Goal: Task Accomplishment & Management: Complete application form

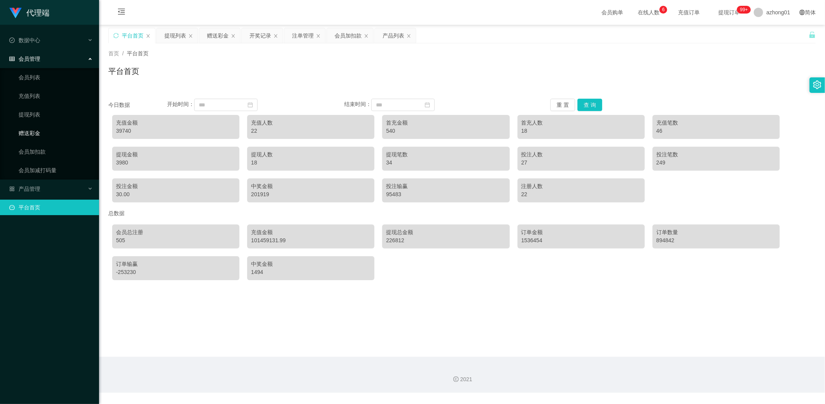
click at [41, 131] on link "赠送彩金" at bounding box center [56, 132] width 74 height 15
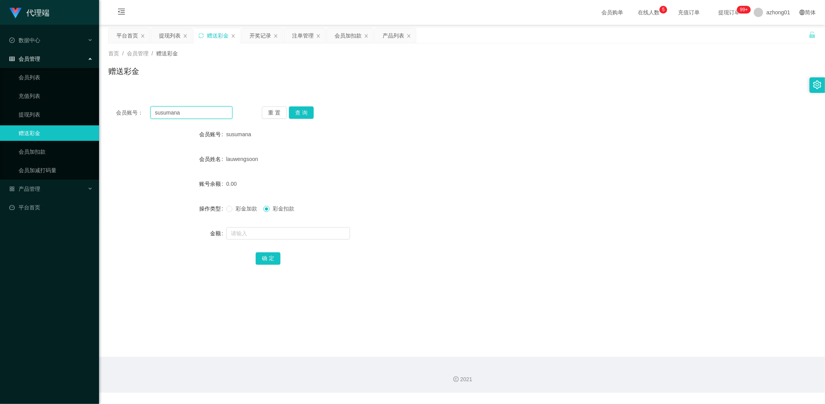
drag, startPoint x: 185, startPoint y: 112, endPoint x: 118, endPoint y: 111, distance: 67.3
click at [106, 105] on main "关闭左侧 关闭右侧 关闭其它 刷新页面 平台首页 提现列表 赠送彩金 开奖记录 注单管理 会员加扣款 产品列表 首页 / 会员管理 / 赠送彩金 / 赠送彩金…" at bounding box center [462, 191] width 726 height 332
paste input "ooooi"
type input "ooooi"
click at [302, 110] on button "查 询" at bounding box center [301, 112] width 25 height 12
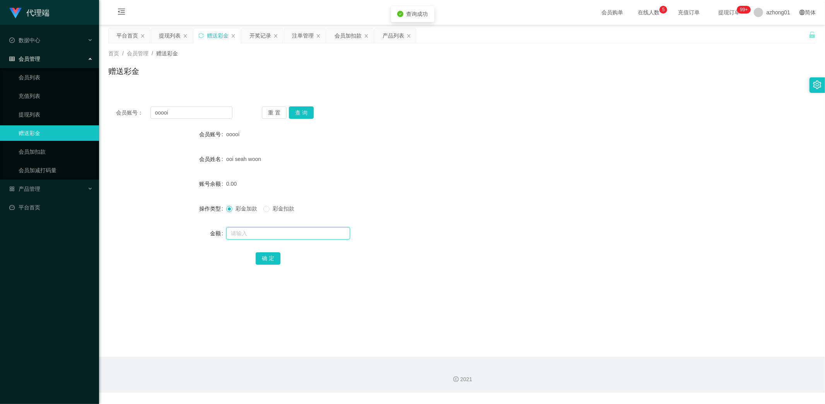
click at [261, 234] on input "text" at bounding box center [288, 233] width 124 height 12
type input "28.8"
click at [269, 257] on button "确 定" at bounding box center [268, 258] width 25 height 12
drag, startPoint x: 183, startPoint y: 111, endPoint x: 114, endPoint y: 107, distance: 68.2
click at [114, 107] on div "会员账号： ooooi 重 置 查 询" at bounding box center [461, 112] width 707 height 12
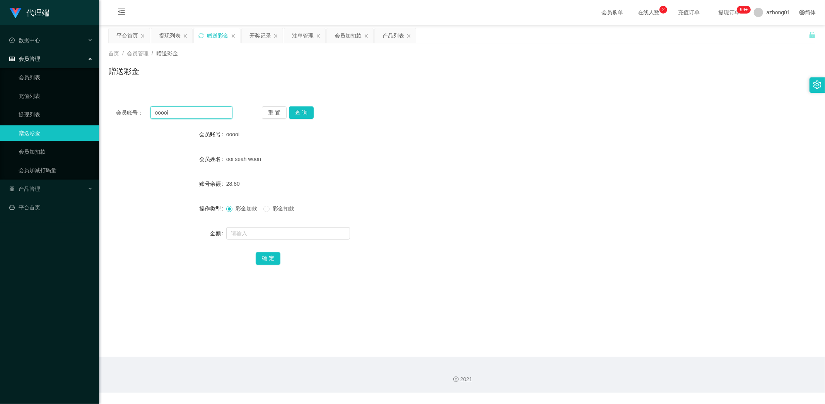
paste input "Lewwxvincent"
type input "Lewwxvincent"
click at [298, 111] on button "查 询" at bounding box center [301, 112] width 25 height 12
click at [264, 234] on input "text" at bounding box center [288, 233] width 124 height 12
type input "35"
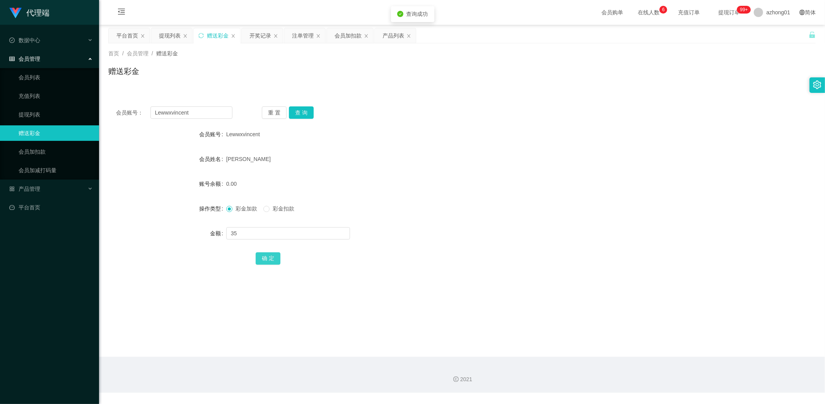
click at [261, 255] on button "确 定" at bounding box center [268, 258] width 25 height 12
drag, startPoint x: 203, startPoint y: 111, endPoint x: 81, endPoint y: 99, distance: 122.4
click at [83, 100] on section "代理端 数据中心 会员管理 会员列表 充值列表 提现列表 赠送彩金 会员加扣款 会员加减打码量 产品管理 开奖记录 注单管理 产品列表 即时注单 产品预设置 …" at bounding box center [412, 196] width 825 height 393
paste input "Weewee1989"
type input "Weewee1989"
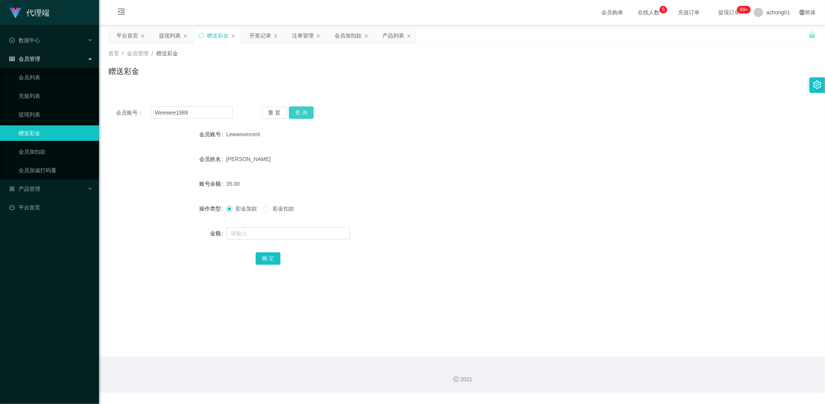
click at [301, 110] on button "查 询" at bounding box center [301, 112] width 25 height 12
click at [255, 234] on input "text" at bounding box center [288, 233] width 124 height 12
type input "38"
click at [268, 257] on button "确 定" at bounding box center [268, 258] width 25 height 12
drag, startPoint x: 204, startPoint y: 112, endPoint x: 98, endPoint y: 113, distance: 106.0
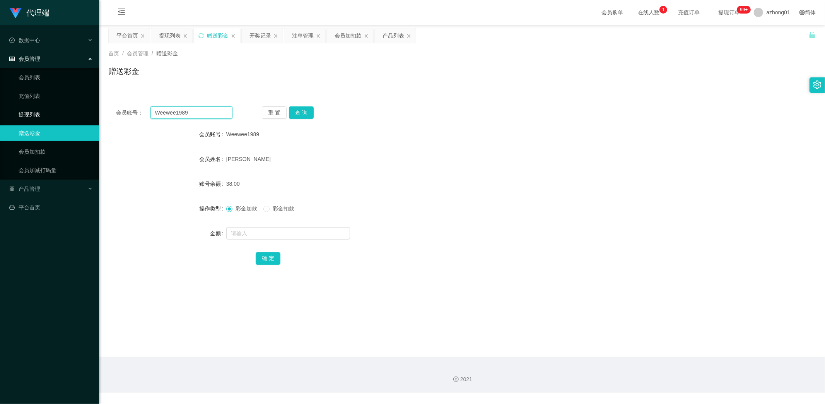
click at [98, 113] on section "代理端 数据中心 会员管理 会员列表 充值列表 提现列表 赠送彩金 会员加扣款 会员加减打码量 产品管理 开奖记录 注单管理 产品列表 即时注单 产品预设置 …" at bounding box center [412, 196] width 825 height 393
paste input "yyym"
type input "yyym"
click at [306, 111] on button "查 询" at bounding box center [301, 112] width 25 height 12
click at [284, 232] on input "text" at bounding box center [288, 233] width 124 height 12
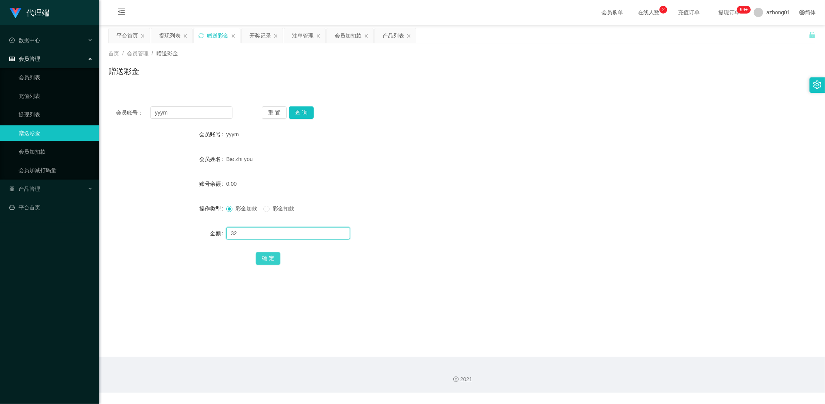
type input "32"
click at [275, 261] on button "确 定" at bounding box center [268, 258] width 25 height 12
drag, startPoint x: 194, startPoint y: 111, endPoint x: 118, endPoint y: 111, distance: 76.2
click at [118, 111] on div "会员账号： yyym" at bounding box center [174, 112] width 116 height 12
paste input "[PERSON_NAME]"
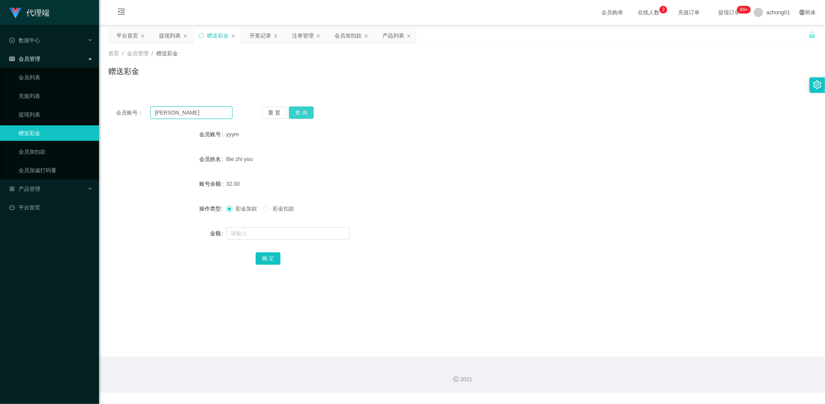
type input "[PERSON_NAME]"
click at [306, 113] on button "查 询" at bounding box center [301, 112] width 25 height 12
click at [289, 236] on input "text" at bounding box center [288, 233] width 124 height 12
type input "28"
click at [268, 256] on button "确 定" at bounding box center [268, 258] width 25 height 12
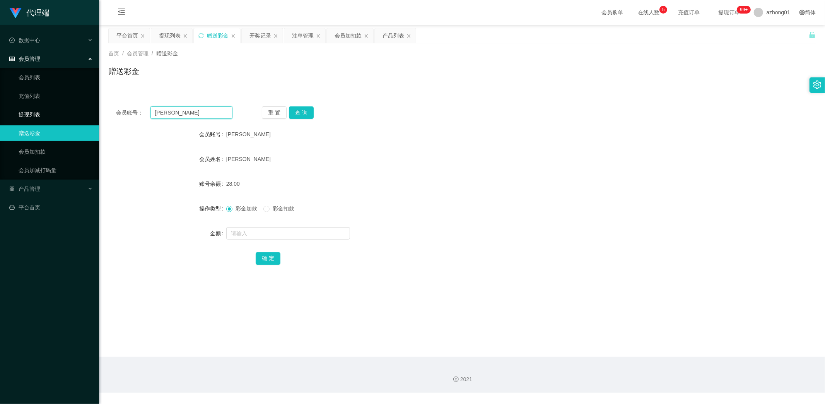
drag, startPoint x: 190, startPoint y: 114, endPoint x: 96, endPoint y: 110, distance: 94.1
click at [97, 110] on section "代理端 数据中心 会员管理 会员列表 充值列表 提现列表 赠送彩金 会员加扣款 会员加减打码量 产品管理 开奖记录 注单管理 产品列表 即时注单 产品预设置 …" at bounding box center [412, 196] width 825 height 393
paste input "0143982898"
type input "0143982898"
click at [304, 113] on button "查 询" at bounding box center [301, 112] width 25 height 12
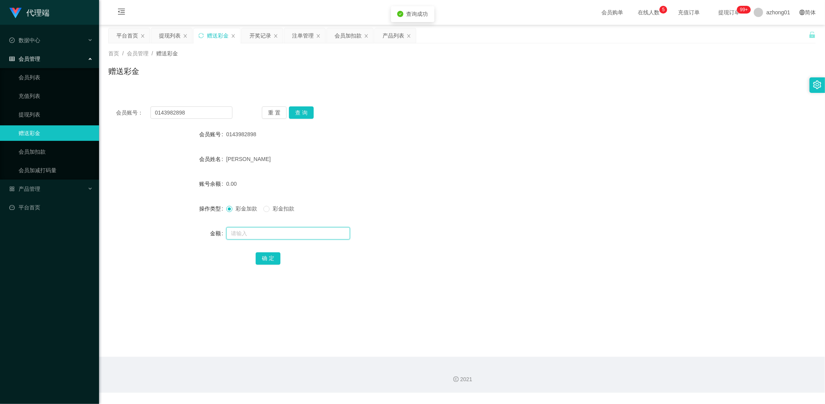
click at [268, 235] on input "text" at bounding box center [288, 233] width 124 height 12
type input "33"
click at [269, 258] on button "确 定" at bounding box center [268, 258] width 25 height 12
drag, startPoint x: 188, startPoint y: 110, endPoint x: 84, endPoint y: 109, distance: 103.7
click at [84, 109] on section "代理端 数据中心 会员管理 会员列表 充值列表 提现列表 赠送彩金 会员加扣款 会员加减打码量 产品管理 开奖记录 注单管理 产品列表 即时注单 产品预设置 …" at bounding box center [412, 196] width 825 height 393
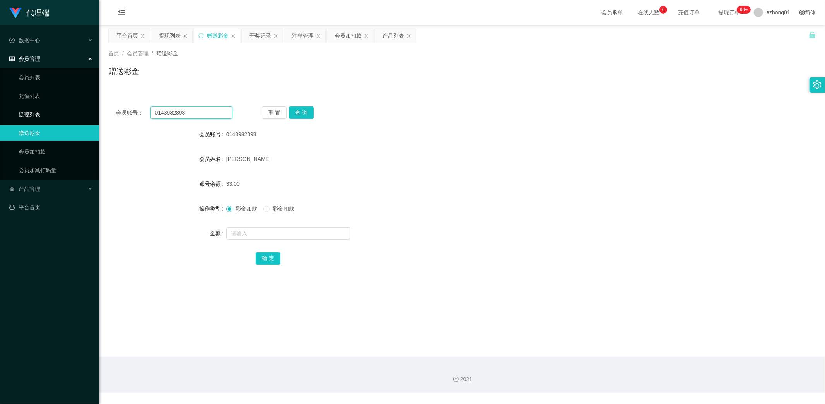
paste input "Dev"
type input "Dev"
click at [274, 231] on input "text" at bounding box center [288, 233] width 124 height 12
type input "18"
click at [271, 255] on button "确 定" at bounding box center [268, 258] width 25 height 12
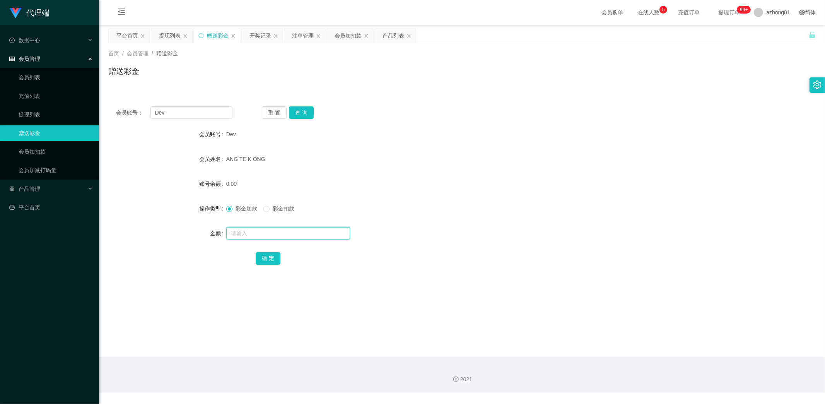
click at [291, 234] on input "text" at bounding box center [288, 233] width 124 height 12
click at [292, 234] on input "text" at bounding box center [288, 233] width 124 height 12
type input "30"
click at [258, 258] on button "确 定" at bounding box center [268, 258] width 25 height 12
drag, startPoint x: 194, startPoint y: 113, endPoint x: 84, endPoint y: 108, distance: 110.3
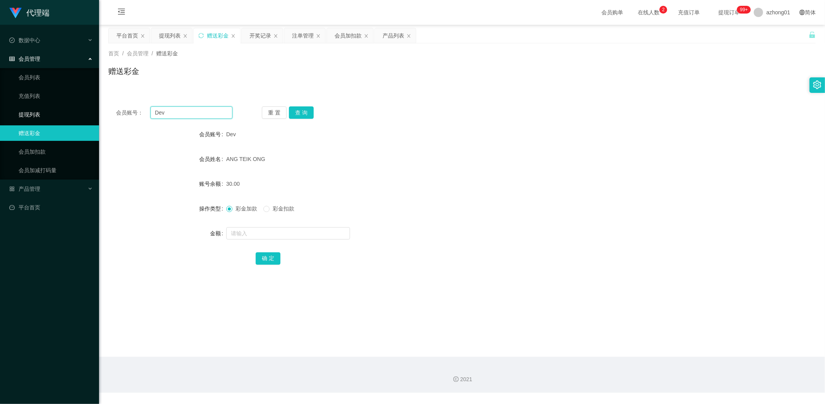
click at [84, 108] on section "代理端 数据中心 会员管理 会员列表 充值列表 提现列表 赠送彩金 会员加扣款 会员加减打码量 产品管理 开奖记录 注单管理 产品列表 即时注单 产品预设置 …" at bounding box center [412, 196] width 825 height 393
paste input "swseong888"
type input "swseong888"
click at [305, 113] on button "查 询" at bounding box center [301, 112] width 25 height 12
click at [256, 238] on input "text" at bounding box center [288, 233] width 124 height 12
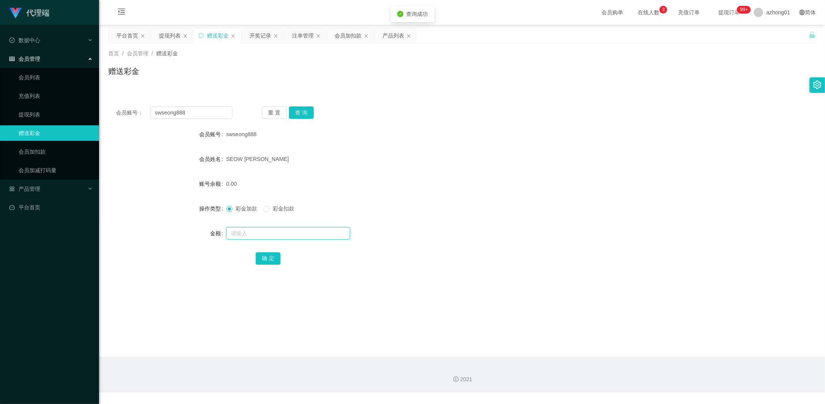
click at [259, 236] on input "text" at bounding box center [288, 233] width 124 height 12
type input "35"
click at [268, 253] on button "确 定" at bounding box center [268, 258] width 25 height 12
drag, startPoint x: 188, startPoint y: 113, endPoint x: 89, endPoint y: 122, distance: 98.7
click at [91, 121] on section "代理端 数据中心 会员管理 会员列表 充值列表 提现列表 赠送彩金 会员加扣款 会员加减打码量 产品管理 开奖记录 注单管理 产品列表 即时注单 产品预设置 …" at bounding box center [412, 196] width 825 height 393
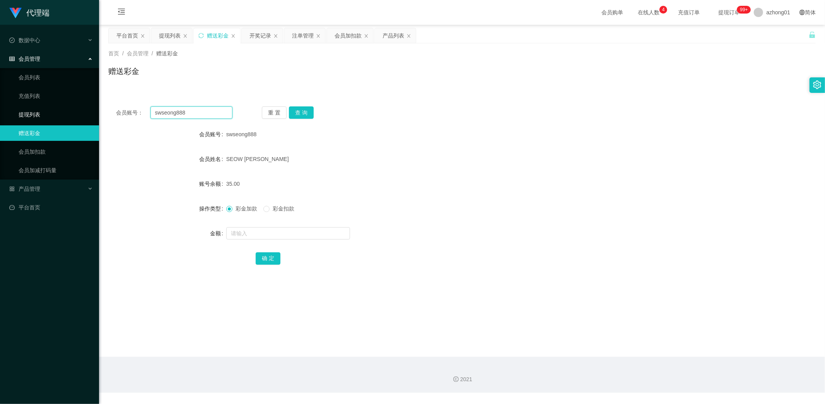
paste input "FIXKONG"
type input "FIXKONG"
click at [301, 110] on button "查 询" at bounding box center [301, 112] width 25 height 12
click at [277, 233] on input "text" at bounding box center [288, 233] width 124 height 12
type input "30"
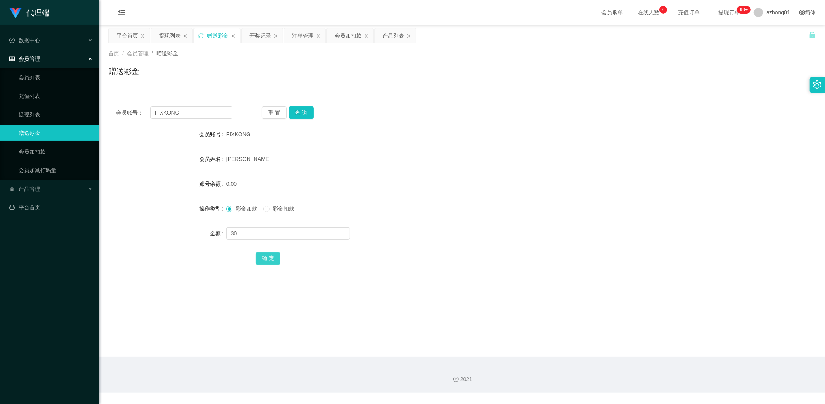
click at [270, 260] on button "确 定" at bounding box center [268, 258] width 25 height 12
drag, startPoint x: 165, startPoint y: 114, endPoint x: 94, endPoint y: 116, distance: 70.8
click at [94, 116] on section "代理端 数据中心 会员管理 会员列表 充值列表 提现列表 赠送彩金 会员加扣款 会员加减打码量 产品管理 开奖记录 注单管理 产品列表 即时注单 产品预设置 …" at bounding box center [412, 196] width 825 height 393
paste input "CLZ8899"
type input "CLZ8899"
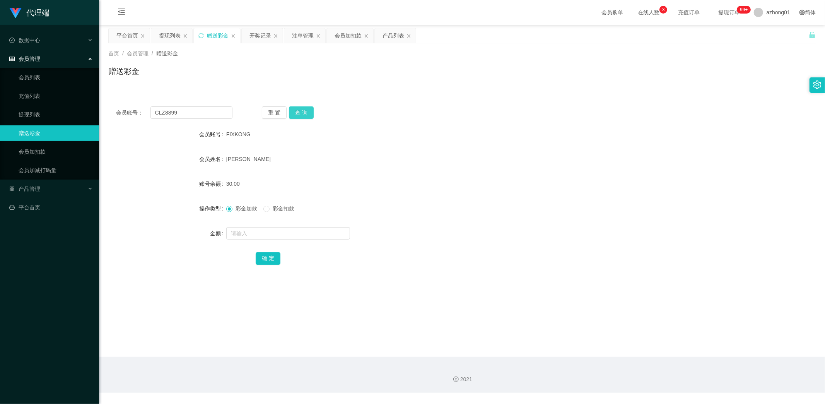
click at [301, 108] on button "查 询" at bounding box center [301, 112] width 25 height 12
click at [278, 236] on input "text" at bounding box center [288, 233] width 124 height 12
type input "2"
type input "28"
click at [263, 255] on button "确 定" at bounding box center [268, 258] width 25 height 12
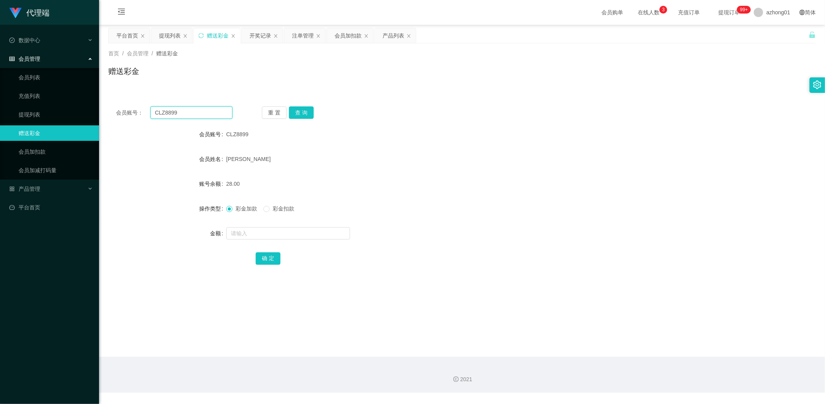
drag, startPoint x: 184, startPoint y: 114, endPoint x: 108, endPoint y: 114, distance: 75.8
click at [108, 114] on div "会员账号： CLZ8899 重 置 查 询" at bounding box center [461, 112] width 707 height 12
paste input "Haiying999"
type input "Haiying999"
click at [306, 113] on button "查 询" at bounding box center [301, 112] width 25 height 12
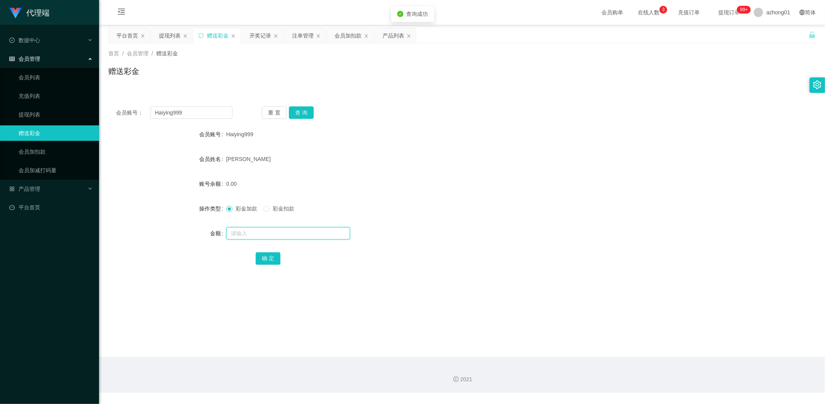
click at [289, 234] on input "text" at bounding box center [288, 233] width 124 height 12
type input "35"
click at [270, 260] on button "确 定" at bounding box center [268, 258] width 25 height 12
drag, startPoint x: 186, startPoint y: 113, endPoint x: 104, endPoint y: 113, distance: 81.2
click at [103, 111] on main "关闭左侧 关闭右侧 关闭其它 刷新页面 平台首页 提现列表 赠送彩金 开奖记录 注单管理 会员加扣款 产品列表 首页 / 会员管理 / 赠送彩金 / 赠送彩金…" at bounding box center [462, 191] width 726 height 332
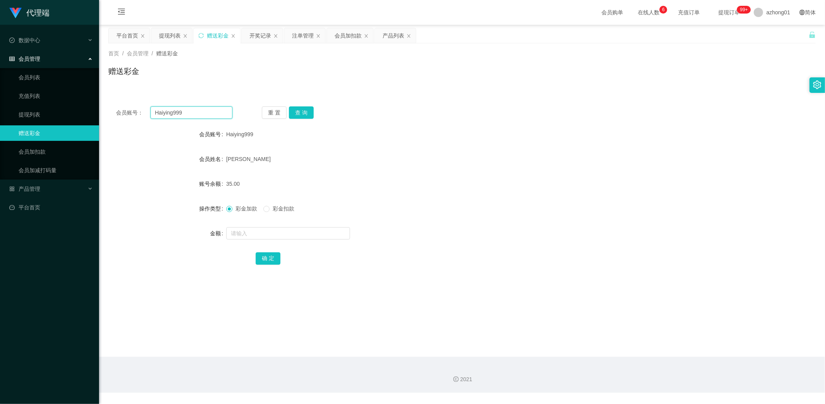
paste input "shunyongsee"
type input "shunyongsee"
click at [305, 111] on button "查 询" at bounding box center [301, 112] width 25 height 12
click at [277, 233] on input "text" at bounding box center [288, 233] width 124 height 12
type input "35"
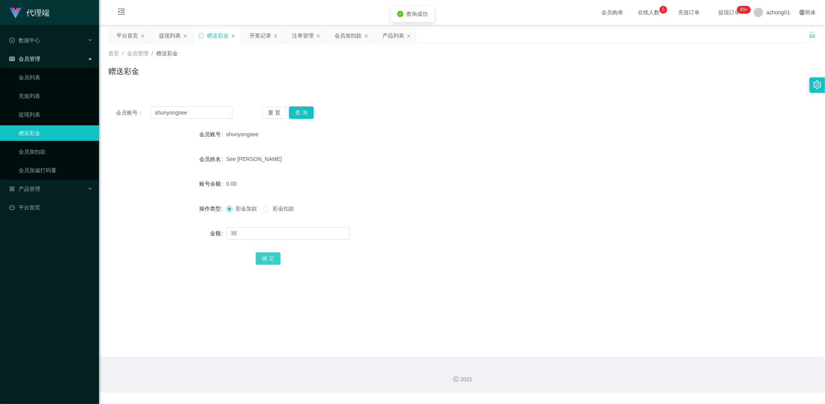
click at [267, 260] on button "确 定" at bounding box center [268, 258] width 25 height 12
drag, startPoint x: 194, startPoint y: 114, endPoint x: 82, endPoint y: 109, distance: 111.9
click at [82, 109] on section "代理端 数据中心 会员管理 会员列表 充值列表 提现列表 赠送彩金 会员加扣款 会员加减打码量 产品管理 开奖记录 注单管理 产品列表 即时注单 产品预设置 …" at bounding box center [412, 196] width 825 height 393
paste input "icE6775"
type input "icE6775"
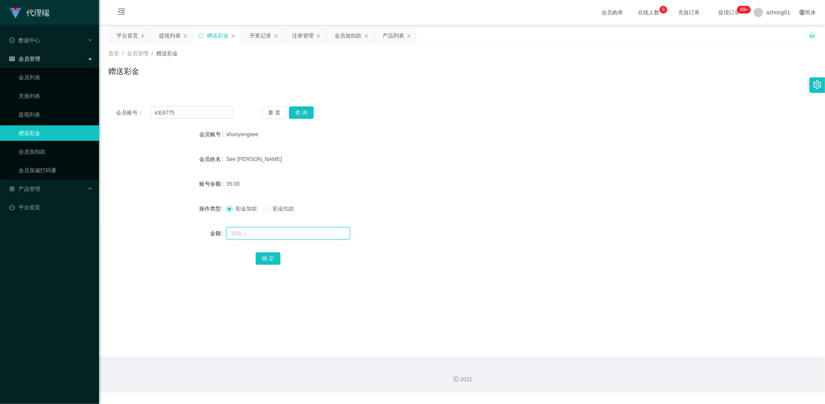
click at [304, 234] on input "text" at bounding box center [288, 233] width 124 height 12
type input "28"
click at [272, 261] on button "确 定" at bounding box center [268, 258] width 25 height 12
click at [273, 261] on button "确 定" at bounding box center [268, 258] width 25 height 12
click at [308, 110] on button "查 询" at bounding box center [301, 112] width 25 height 12
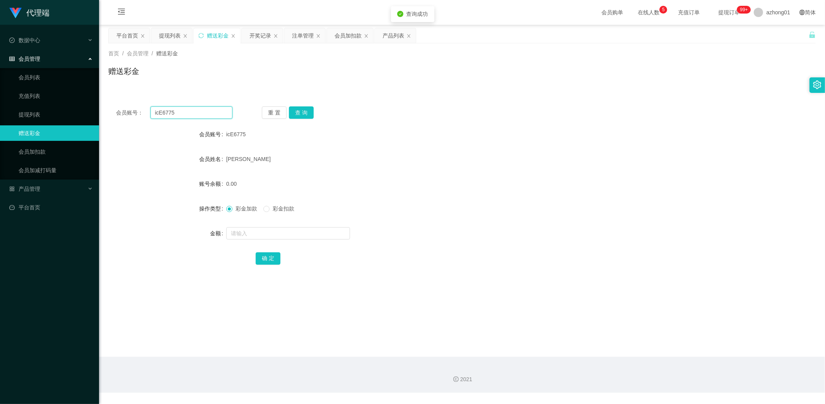
drag, startPoint x: 184, startPoint y: 113, endPoint x: 121, endPoint y: 108, distance: 62.9
click at [121, 108] on div "会员账号： icE6775" at bounding box center [174, 112] width 116 height 12
click at [304, 110] on button "查 询" at bounding box center [301, 112] width 25 height 12
drag, startPoint x: 253, startPoint y: 230, endPoint x: 258, endPoint y: 234, distance: 6.6
click at [253, 230] on input "text" at bounding box center [288, 233] width 124 height 12
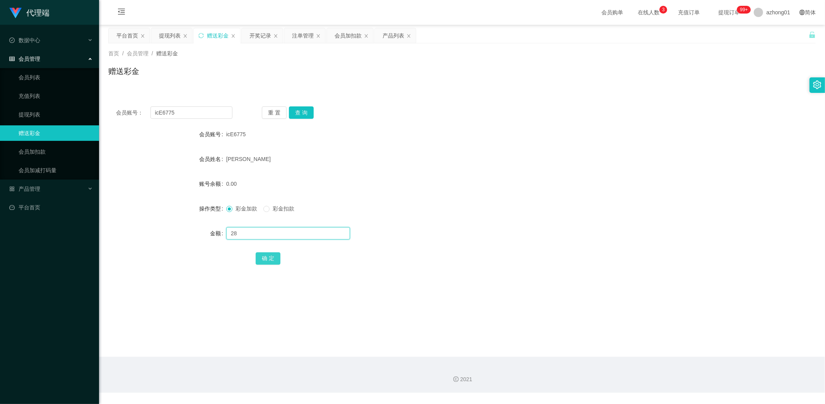
type input "28"
click at [269, 257] on button "确 定" at bounding box center [268, 258] width 25 height 12
click at [269, 257] on span "确 定" at bounding box center [272, 258] width 33 height 6
click at [267, 256] on button "确 定" at bounding box center [268, 258] width 25 height 12
drag, startPoint x: 145, startPoint y: 117, endPoint x: 72, endPoint y: 123, distance: 73.4
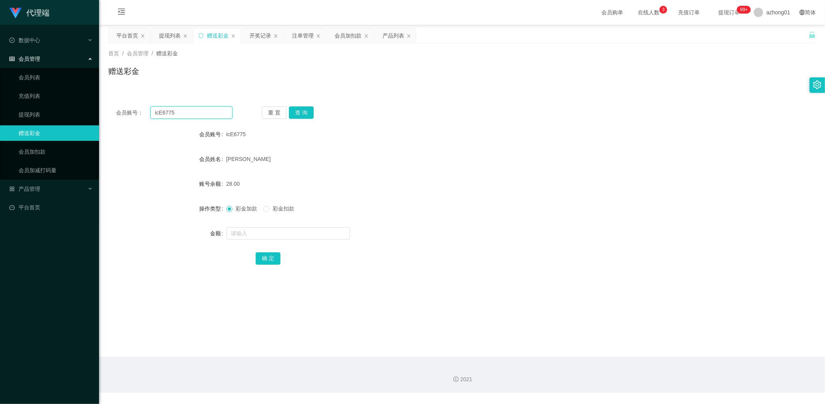
click at [72, 123] on section "代理端 数据中心 会员管理 会员列表 充值列表 提现列表 赠送彩金 会员加扣款 会员加减打码量 产品管理 开奖记录 注单管理 产品列表 即时注单 产品预设置 …" at bounding box center [412, 196] width 825 height 393
paste input "shunyongsee"
type input "shunyongsee"
click at [306, 110] on button "查 询" at bounding box center [301, 112] width 25 height 12
click at [261, 233] on input "text" at bounding box center [288, 233] width 124 height 12
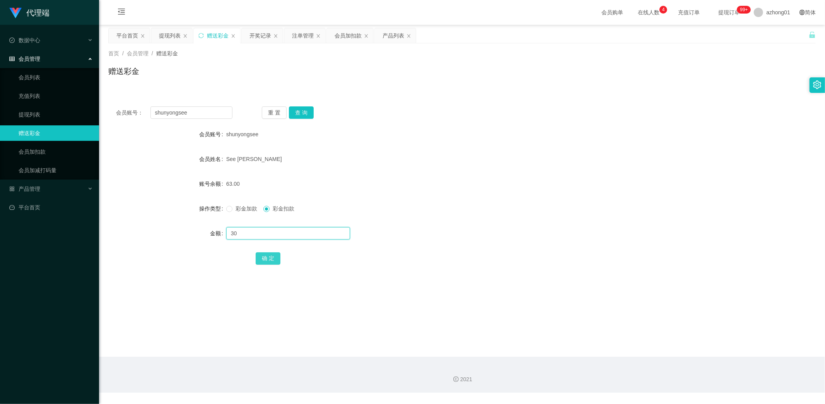
type input "30"
click at [270, 262] on button "确 定" at bounding box center [268, 258] width 25 height 12
drag, startPoint x: 192, startPoint y: 113, endPoint x: 91, endPoint y: 108, distance: 101.9
click at [91, 108] on section "代理端 数据中心 会员管理 会员列表 充值列表 提现列表 赠送彩金 会员加扣款 会员加减打码量 产品管理 开奖记录 注单管理 产品列表 即时注单 产品预设置 …" at bounding box center [412, 196] width 825 height 393
paste input "CLZ8899"
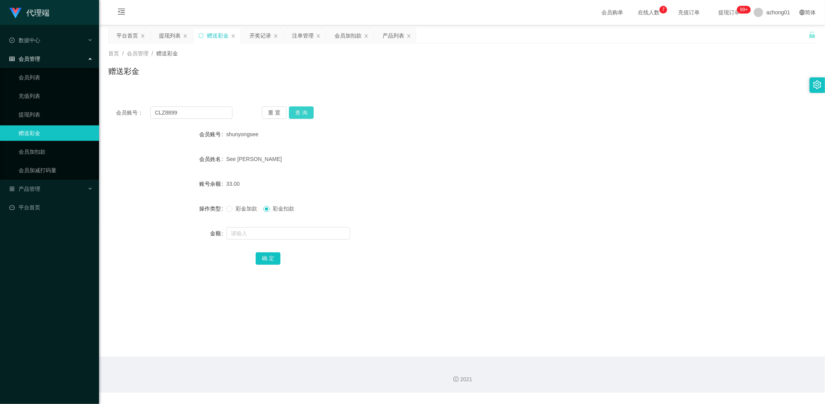
click at [306, 111] on button "查 询" at bounding box center [301, 112] width 25 height 12
drag, startPoint x: 188, startPoint y: 113, endPoint x: 154, endPoint y: 111, distance: 34.5
click at [154, 111] on input "CLZ8899" at bounding box center [191, 112] width 82 height 12
paste input "60143988933"
drag, startPoint x: 193, startPoint y: 114, endPoint x: 95, endPoint y: 99, distance: 99.0
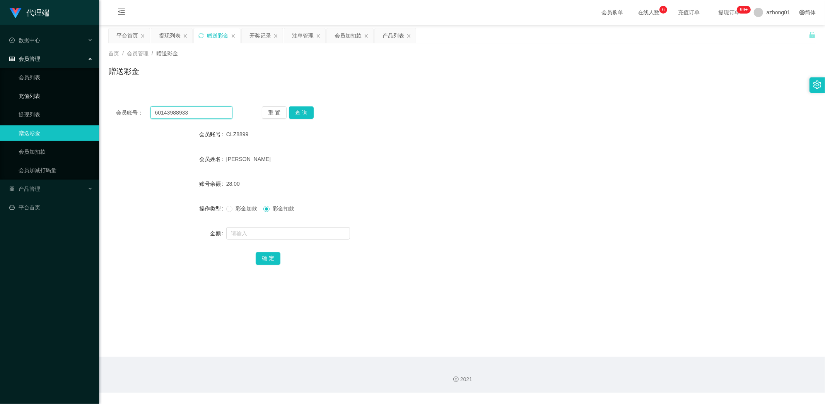
click at [96, 99] on section "代理端 数据中心 会员管理 会员列表 充值列表 提现列表 赠送彩金 会员加扣款 会员加减打码量 产品管理 开奖记录 注单管理 产品列表 即时注单 产品预设置 …" at bounding box center [412, 196] width 825 height 393
paste input "text"
type input "60143988933"
click at [306, 114] on button "查 询" at bounding box center [301, 112] width 25 height 12
click at [269, 232] on input "text" at bounding box center [288, 233] width 124 height 12
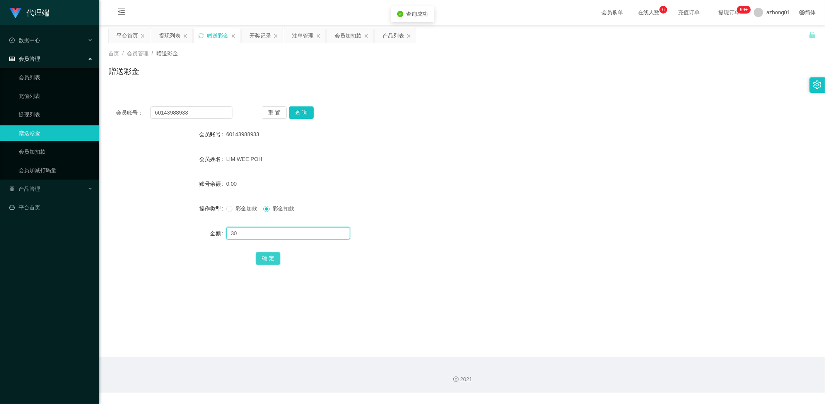
type input "30"
click at [272, 256] on button "确 定" at bounding box center [268, 258] width 25 height 12
click at [298, 109] on button "查 询" at bounding box center [301, 112] width 25 height 12
click at [252, 228] on input "text" at bounding box center [288, 233] width 124 height 12
type input "30"
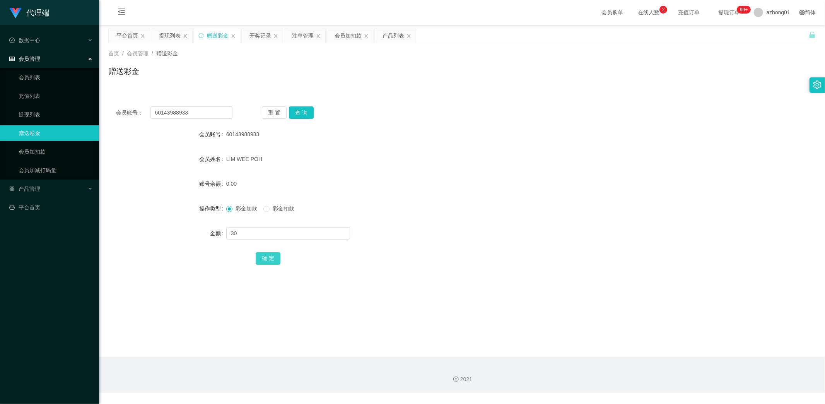
click at [272, 256] on button "确 定" at bounding box center [268, 258] width 25 height 12
click at [297, 111] on button "查 询" at bounding box center [301, 112] width 25 height 12
drag, startPoint x: 202, startPoint y: 117, endPoint x: 96, endPoint y: 111, distance: 105.7
click at [96, 111] on section "代理端 数据中心 会员管理 会员列表 充值列表 提现列表 赠送彩金 会员加扣款 会员加减打码量 产品管理 开奖记录 注单管理 产品列表 即时注单 产品预设置 …" at bounding box center [412, 196] width 825 height 393
paste input "Pp12345678"
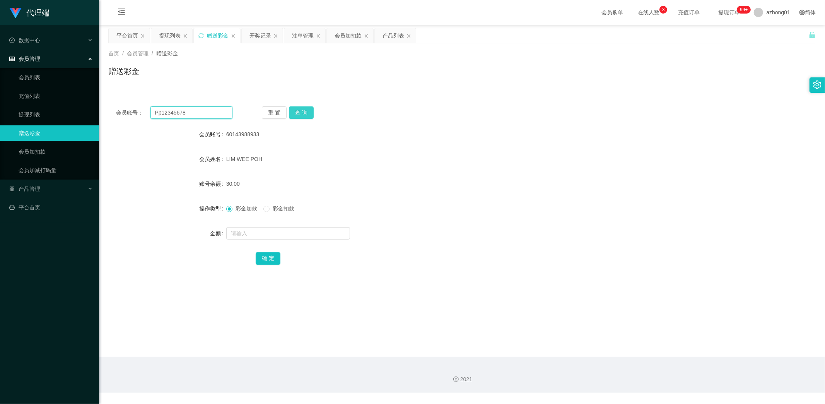
type input "Pp12345678"
click at [307, 109] on button "查 询" at bounding box center [301, 112] width 25 height 12
click at [280, 230] on input "text" at bounding box center [288, 233] width 124 height 12
type input "30"
click at [273, 254] on button "确 定" at bounding box center [268, 258] width 25 height 12
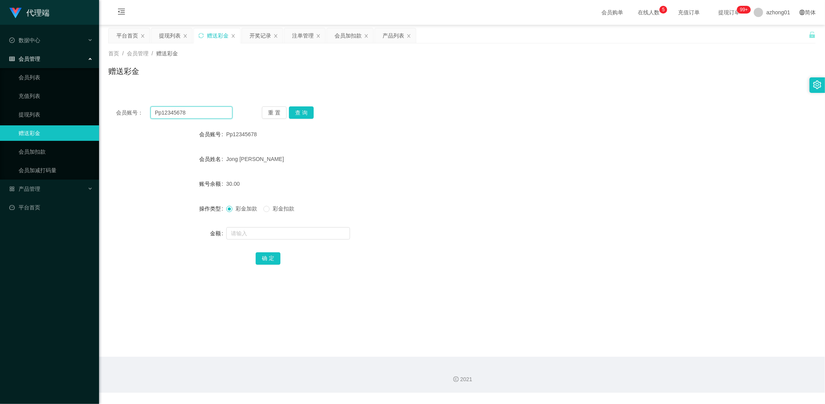
drag, startPoint x: 132, startPoint y: 117, endPoint x: 61, endPoint y: 122, distance: 71.4
click at [61, 122] on section "代理端 数据中心 会员管理 会员列表 充值列表 提现列表 赠送彩金 会员加扣款 会员加减打码量 产品管理 开奖记录 注单管理 产品列表 即时注单 产品预设置 …" at bounding box center [412, 196] width 825 height 393
click at [303, 113] on button "查 询" at bounding box center [301, 112] width 25 height 12
drag, startPoint x: 191, startPoint y: 111, endPoint x: 110, endPoint y: 113, distance: 80.9
click at [110, 113] on div "会员账号： Pp12345678 重 置 查 询" at bounding box center [461, 112] width 707 height 12
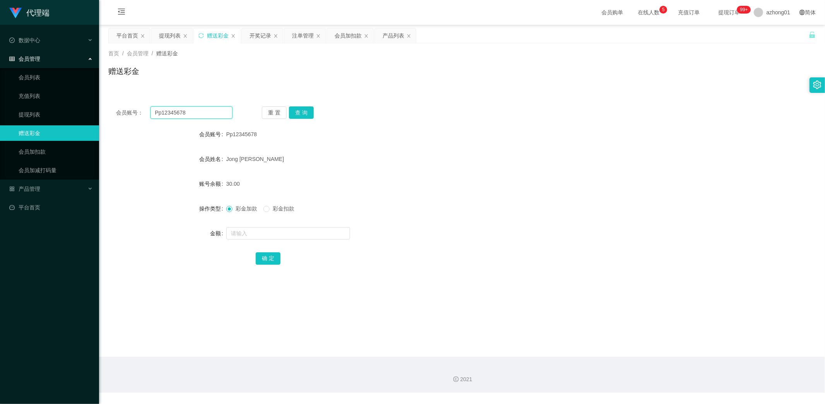
paste input "60143988933"
drag, startPoint x: 304, startPoint y: 110, endPoint x: 302, endPoint y: 289, distance: 179.1
click at [304, 110] on button "查 询" at bounding box center [301, 112] width 25 height 12
drag, startPoint x: 202, startPoint y: 114, endPoint x: 88, endPoint y: 115, distance: 114.5
click at [88, 115] on section "代理端 数据中心 会员管理 会员列表 充值列表 提现列表 赠送彩金 会员加扣款 会员加减打码量 产品管理 开奖记录 注单管理 产品列表 即时注单 产品预设置 …" at bounding box center [412, 196] width 825 height 393
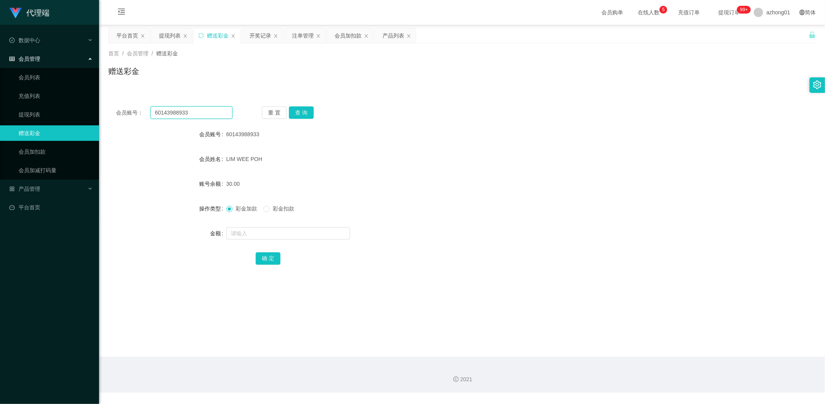
paste input "icE6775"
click at [304, 110] on button "查 询" at bounding box center [301, 112] width 25 height 12
drag, startPoint x: 197, startPoint y: 115, endPoint x: 77, endPoint y: 115, distance: 120.7
click at [77, 115] on section "代理端 数据中心 会员管理 会员列表 充值列表 提现列表 赠送彩金 会员加扣款 会员加减打码量 产品管理 开奖记录 注单管理 产品列表 即时注单 产品预设置 …" at bounding box center [412, 196] width 825 height 393
paste input "shunyongsee"
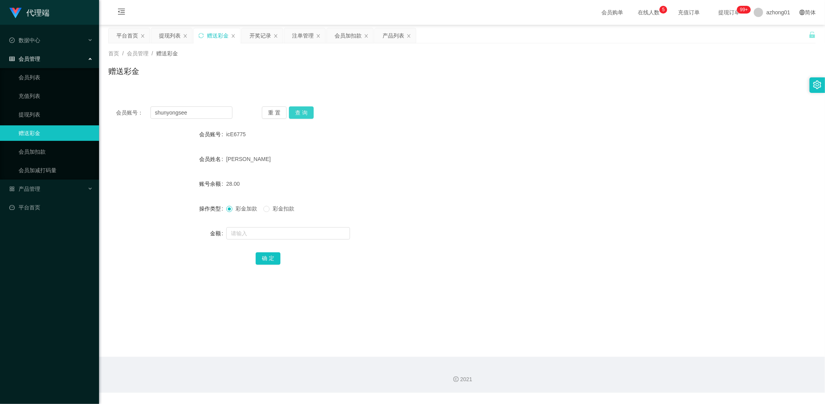
drag, startPoint x: 315, startPoint y: 107, endPoint x: 307, endPoint y: 106, distance: 8.5
click at [307, 106] on div "重 置 查 询" at bounding box center [320, 112] width 116 height 12
click at [302, 111] on button "查 询" at bounding box center [301, 112] width 25 height 12
drag, startPoint x: 198, startPoint y: 115, endPoint x: 70, endPoint y: 120, distance: 128.1
click at [70, 120] on section "代理端 数据中心 会员管理 会员列表 充值列表 提现列表 赠送彩金 会员加扣款 会员加减打码量 产品管理 开奖记录 注单管理 产品列表 即时注单 产品预设置 …" at bounding box center [412, 196] width 825 height 393
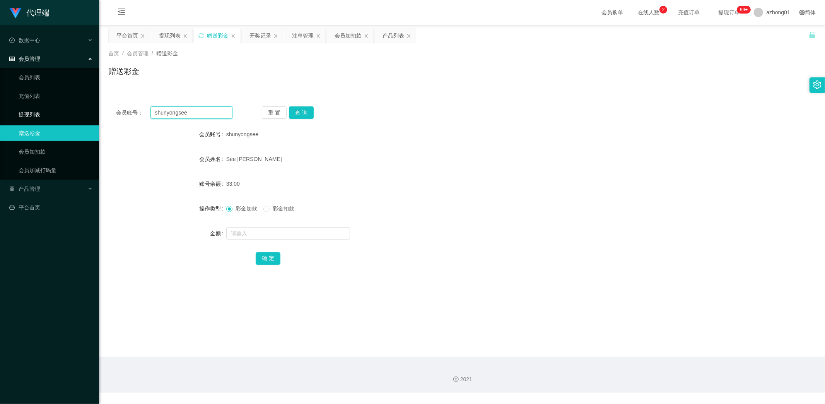
paste input "Haiying999"
click at [300, 109] on button "查 询" at bounding box center [301, 112] width 25 height 12
drag, startPoint x: 186, startPoint y: 115, endPoint x: 109, endPoint y: 121, distance: 77.6
click at [109, 121] on div "会员账号： Haiying999 重 置 查 询 会员账号 Haiying999 会员姓名 [PERSON_NAME] 账号余额 35.00 操作类型 彩金加…" at bounding box center [461, 191] width 707 height 184
paste input "CLZ8899"
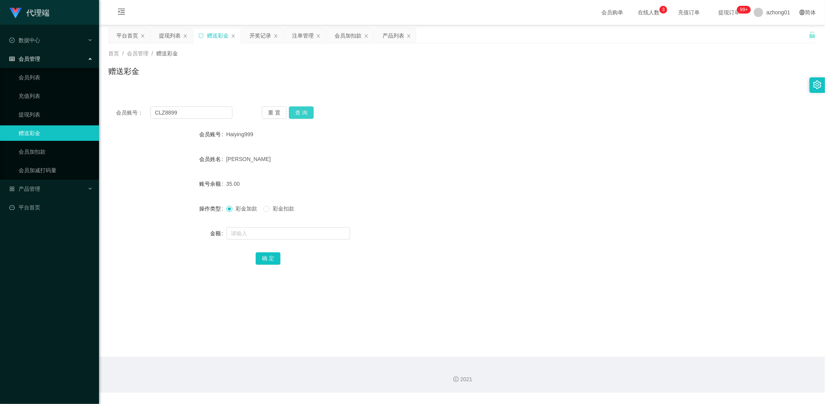
click at [306, 111] on button "查 询" at bounding box center [301, 112] width 25 height 12
drag, startPoint x: 186, startPoint y: 110, endPoint x: 112, endPoint y: 117, distance: 74.2
click at [104, 111] on main "关闭左侧 关闭右侧 关闭其它 刷新页面 平台首页 提现列表 赠送彩金 开奖记录 注单管理 会员加扣款 产品列表 首页 / 会员管理 / 赠送彩金 / 赠送彩金…" at bounding box center [462, 191] width 726 height 332
paste input "FIXKONG"
click at [304, 112] on button "查 询" at bounding box center [301, 112] width 25 height 12
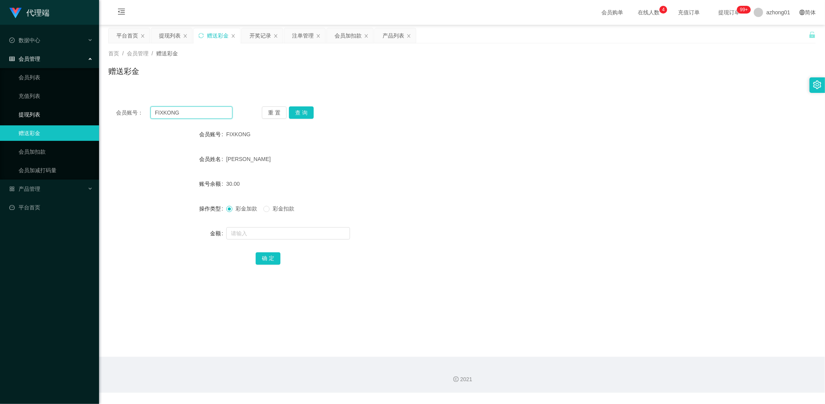
drag, startPoint x: 195, startPoint y: 114, endPoint x: 77, endPoint y: 114, distance: 118.0
click at [78, 114] on section "代理端 数据中心 会员管理 会员列表 充值列表 提现列表 赠送彩金 会员加扣款 会员加减打码量 产品管理 开奖记录 注单管理 产品列表 即时注单 产品预设置 …" at bounding box center [412, 196] width 825 height 393
paste input "swseong888"
click at [298, 111] on button "查 询" at bounding box center [301, 112] width 25 height 12
drag, startPoint x: 195, startPoint y: 110, endPoint x: 68, endPoint y: 107, distance: 126.5
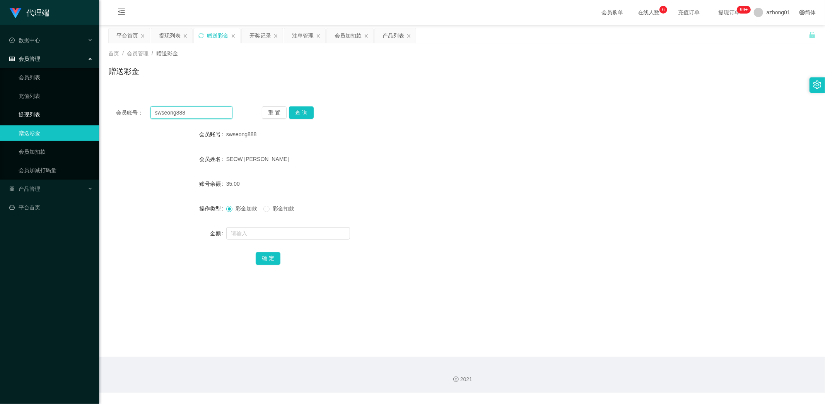
click at [68, 107] on section "代理端 数据中心 会员管理 会员列表 充值列表 提现列表 赠送彩金 会员加扣款 会员加减打码量 产品管理 开奖记录 注单管理 产品列表 即时注单 产品预设置 …" at bounding box center [412, 196] width 825 height 393
paste input "Dev"
click at [311, 111] on button "查 询" at bounding box center [301, 112] width 25 height 12
drag, startPoint x: 119, startPoint y: 113, endPoint x: 78, endPoint y: 113, distance: 41.4
click at [80, 113] on section "代理端 数据中心 会员管理 会员列表 充值列表 提现列表 赠送彩金 会员加扣款 会员加减打码量 产品管理 开奖记录 注单管理 产品列表 即时注单 产品预设置 …" at bounding box center [412, 196] width 825 height 393
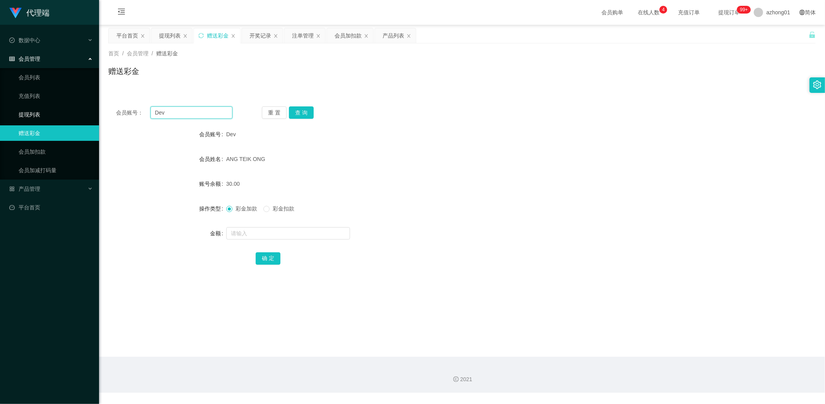
paste input "0143982898"
type input "0143982898"
click at [301, 113] on button "查 询" at bounding box center [301, 112] width 25 height 12
click at [254, 236] on input "text" at bounding box center [288, 233] width 124 height 12
type input "20"
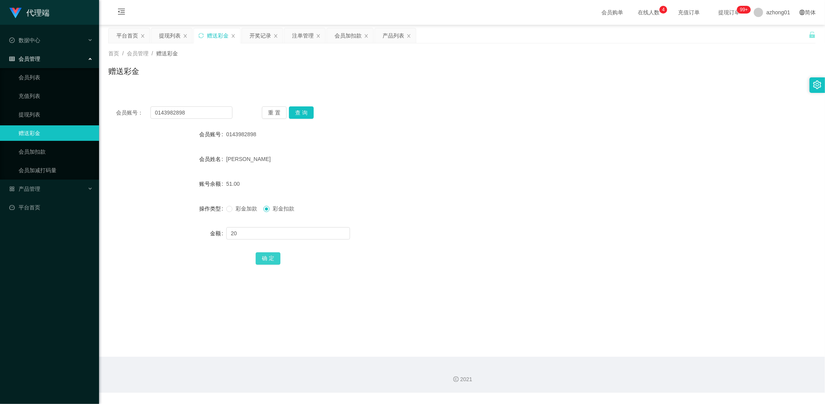
click at [262, 256] on button "确 定" at bounding box center [268, 258] width 25 height 12
drag, startPoint x: 191, startPoint y: 114, endPoint x: 99, endPoint y: 111, distance: 91.7
click at [99, 111] on main "关闭左侧 关闭右侧 关闭其它 刷新页面 平台首页 提现列表 赠送彩金 开奖记录 注单管理 会员加扣款 产品列表 首页 / 会员管理 / 赠送彩金 / 赠送彩金…" at bounding box center [462, 191] width 726 height 332
paste input "[PERSON_NAME]"
click at [304, 111] on button "查 询" at bounding box center [301, 112] width 25 height 12
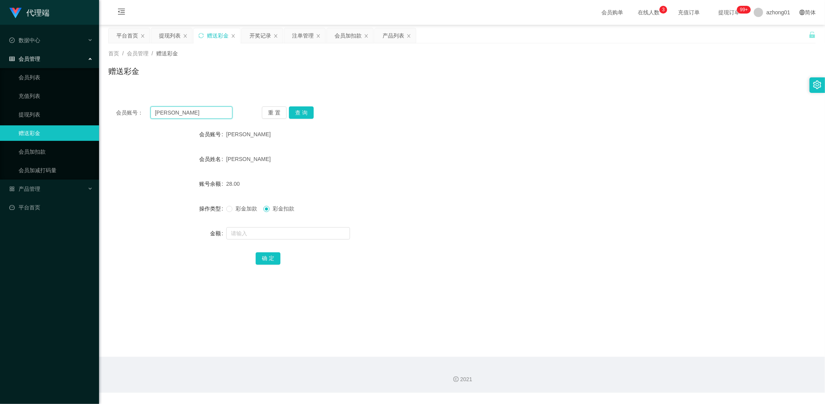
drag, startPoint x: 198, startPoint y: 108, endPoint x: 81, endPoint y: 104, distance: 117.2
click at [81, 104] on section "代理端 数据中心 会员管理 会员列表 充值列表 提现列表 赠送彩金 会员加扣款 会员加减打码量 产品管理 开奖记录 注单管理 产品列表 即时注单 产品预设置 …" at bounding box center [412, 196] width 825 height 393
paste input "yyym"
click at [310, 111] on button "查 询" at bounding box center [301, 112] width 25 height 12
drag, startPoint x: 187, startPoint y: 114, endPoint x: 163, endPoint y: 117, distance: 24.6
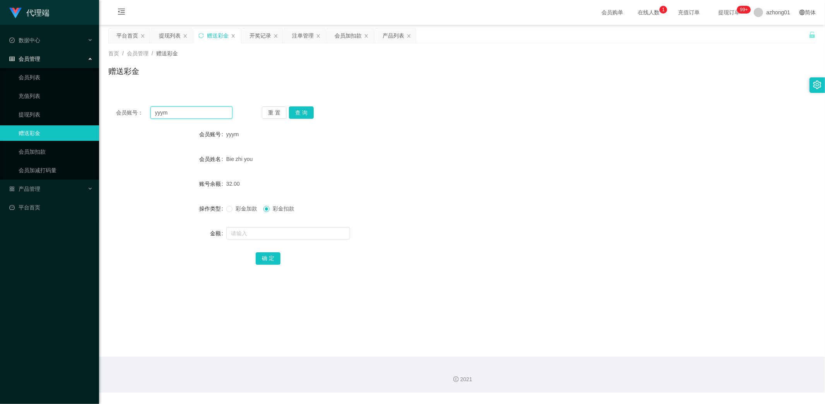
click at [124, 113] on div "会员账号： yyym" at bounding box center [174, 112] width 116 height 12
click at [307, 111] on button "查 询" at bounding box center [301, 112] width 25 height 12
click at [304, 109] on button "查 询" at bounding box center [301, 112] width 25 height 12
drag, startPoint x: 206, startPoint y: 110, endPoint x: 69, endPoint y: 114, distance: 137.0
click at [70, 114] on section "代理端 数据中心 会员管理 会员列表 充值列表 提现列表 赠送彩金 会员加扣款 会员加减打码量 产品管理 开奖记录 注单管理 产品列表 即时注单 产品预设置 …" at bounding box center [412, 196] width 825 height 393
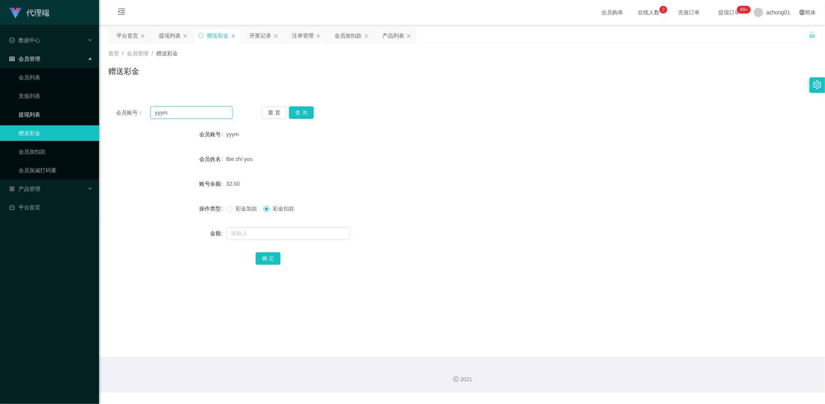
paste input "Lewwxvincent"
click at [297, 114] on button "查 询" at bounding box center [301, 112] width 25 height 12
drag, startPoint x: 197, startPoint y: 112, endPoint x: 76, endPoint y: 108, distance: 121.2
click at [77, 108] on section "代理端 数据中心 会员管理 会员列表 充值列表 提现列表 赠送彩金 会员加扣款 会员加减打码量 产品管理 开奖记录 注单管理 产品列表 即时注单 产品预设置 …" at bounding box center [412, 196] width 825 height 393
paste input "ooooi"
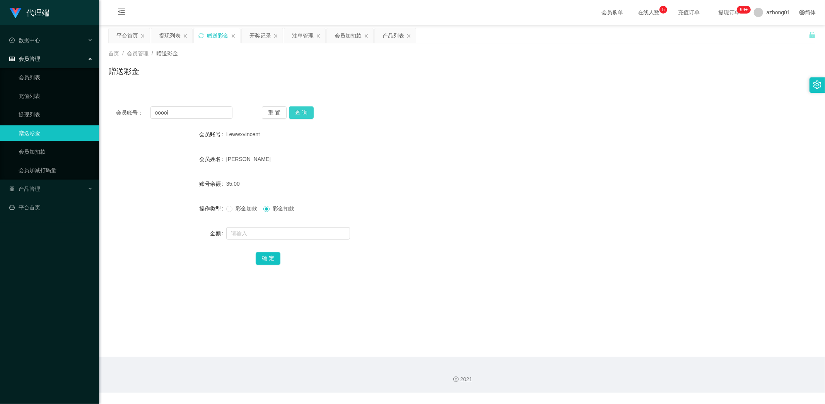
click at [298, 113] on button "查 询" at bounding box center [301, 112] width 25 height 12
drag, startPoint x: 176, startPoint y: 111, endPoint x: 96, endPoint y: 107, distance: 80.2
click at [92, 101] on section "代理端 数据中心 会员管理 会员列表 充值列表 提现列表 赠送彩金 会员加扣款 会员加减打码量 产品管理 开奖记录 注单管理 产品列表 即时注单 产品预设置 …" at bounding box center [412, 196] width 825 height 393
paste input "susumana"
type input "susumana"
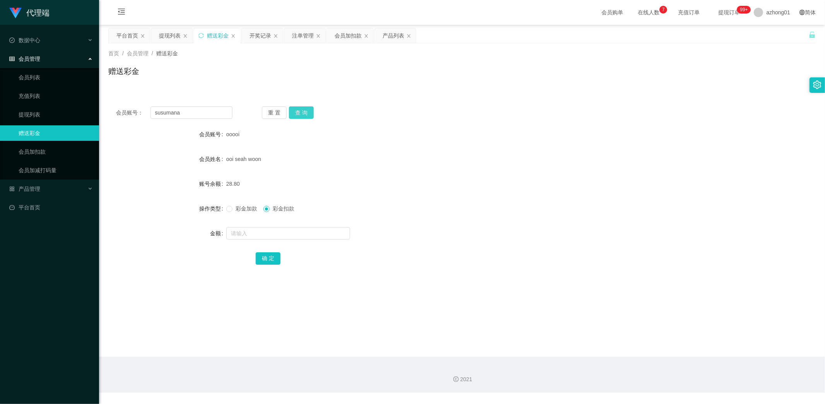
click at [303, 109] on button "查 询" at bounding box center [301, 112] width 25 height 12
click at [261, 232] on input "text" at bounding box center [288, 233] width 124 height 12
type input "33"
click at [268, 257] on button "确 定" at bounding box center [268, 258] width 25 height 12
click at [256, 237] on input "text" at bounding box center [288, 233] width 124 height 12
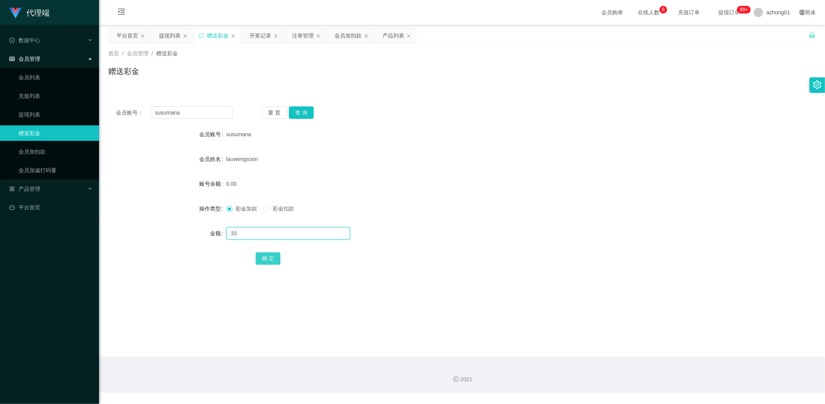
type input "33"
click at [261, 254] on button "确 定" at bounding box center [268, 258] width 25 height 12
